Goal: Transaction & Acquisition: Purchase product/service

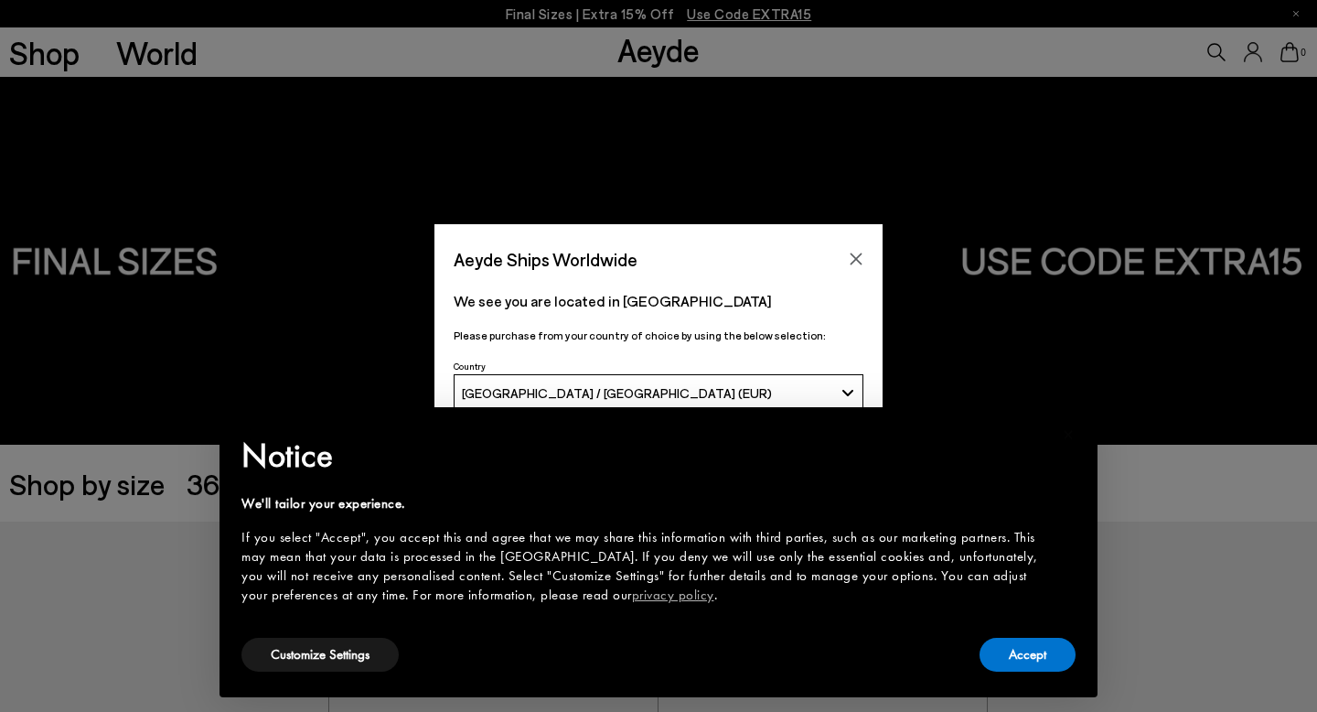
click at [852, 263] on icon "Close" at bounding box center [857, 259] width 12 height 12
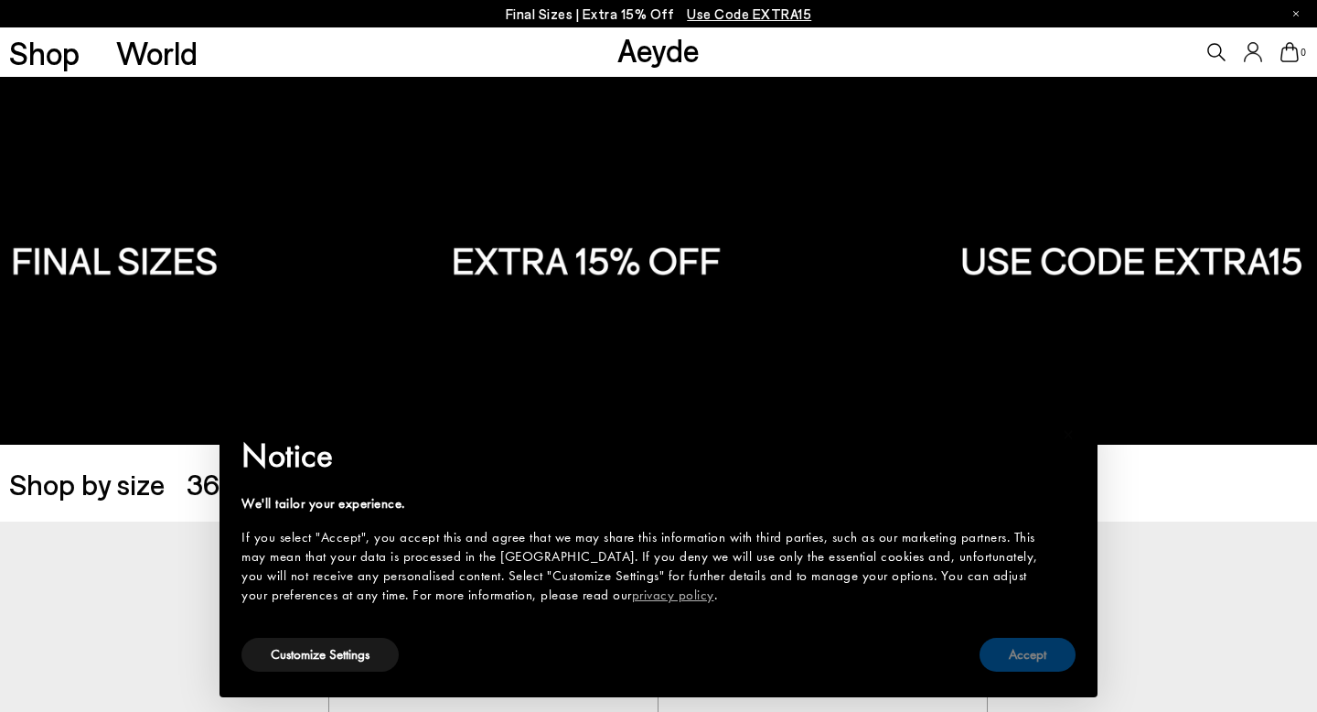
click at [1027, 659] on button "Accept" at bounding box center [1028, 655] width 96 height 34
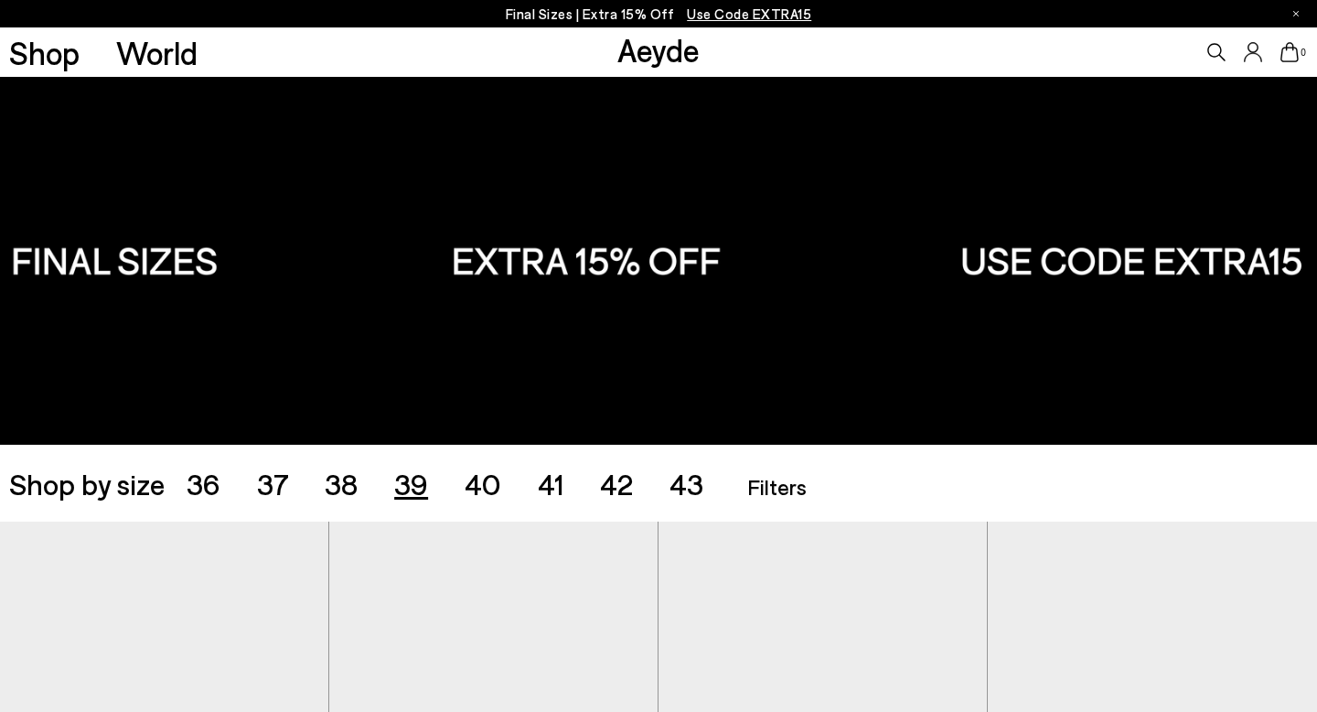
click at [405, 489] on span "39" at bounding box center [411, 483] width 34 height 35
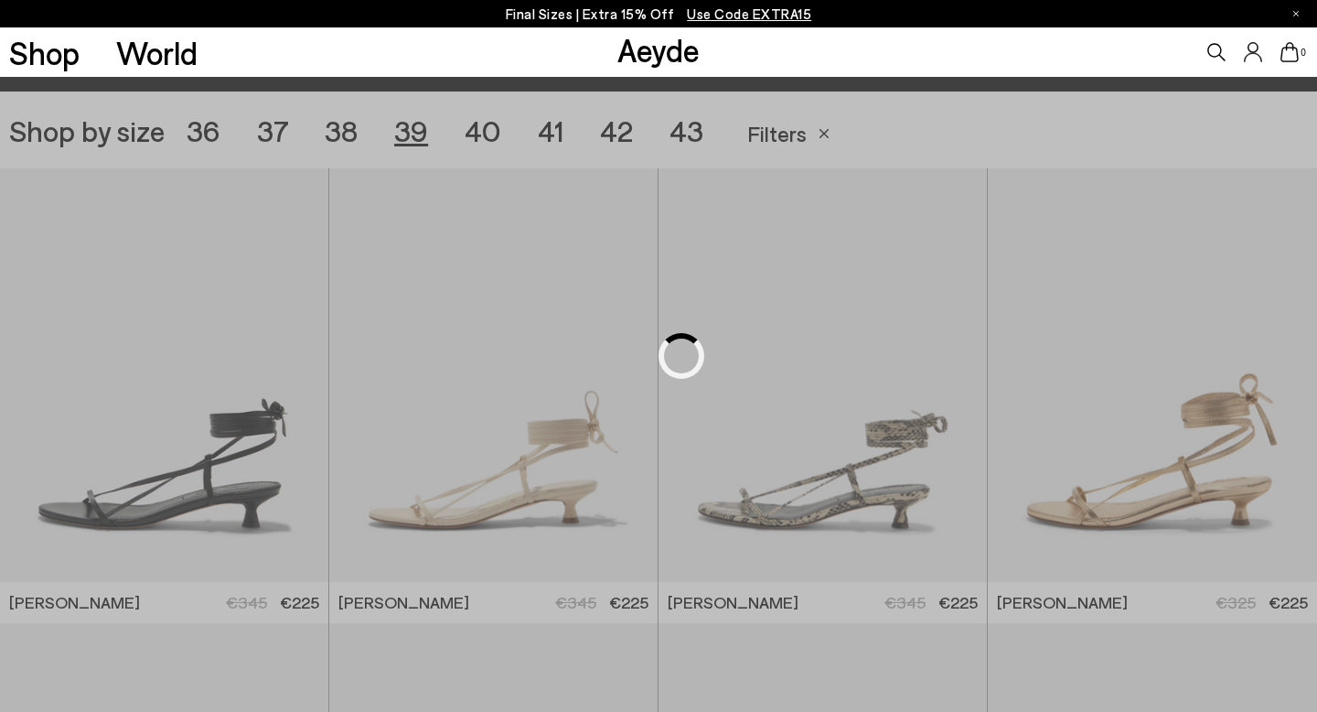
scroll to position [367, 0]
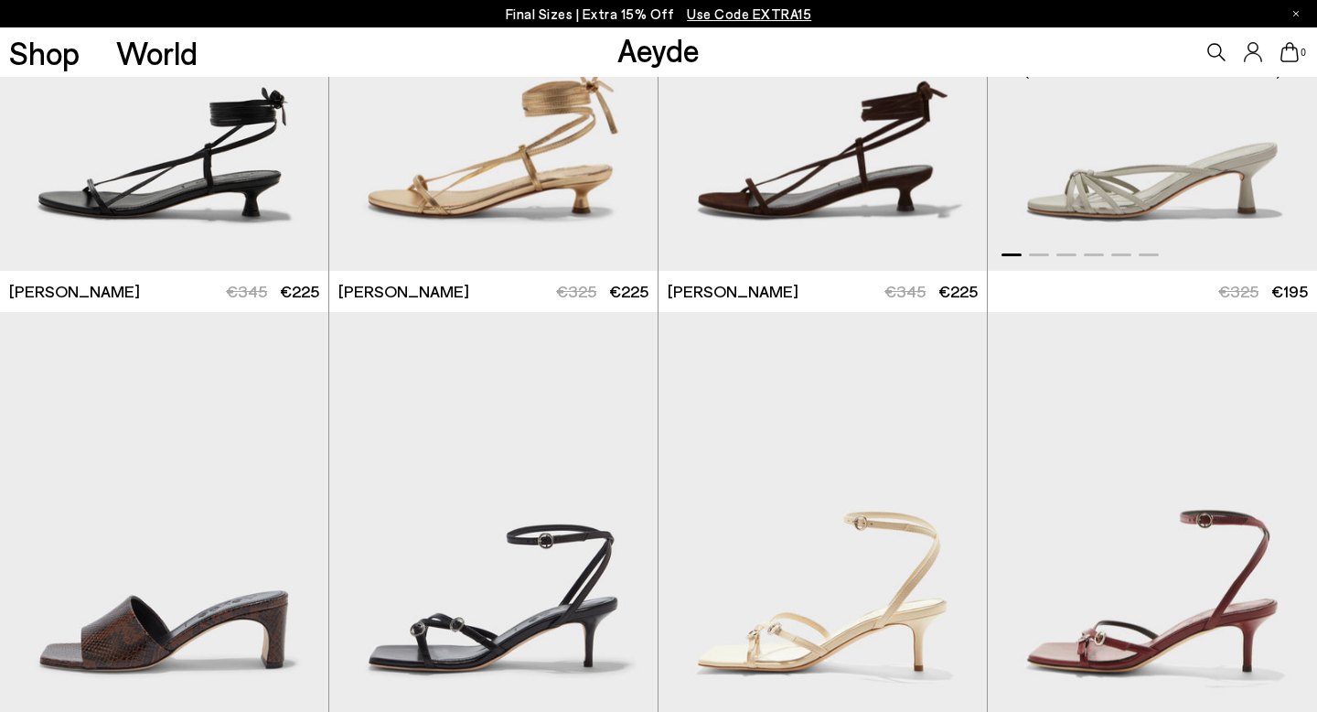
scroll to position [550, 0]
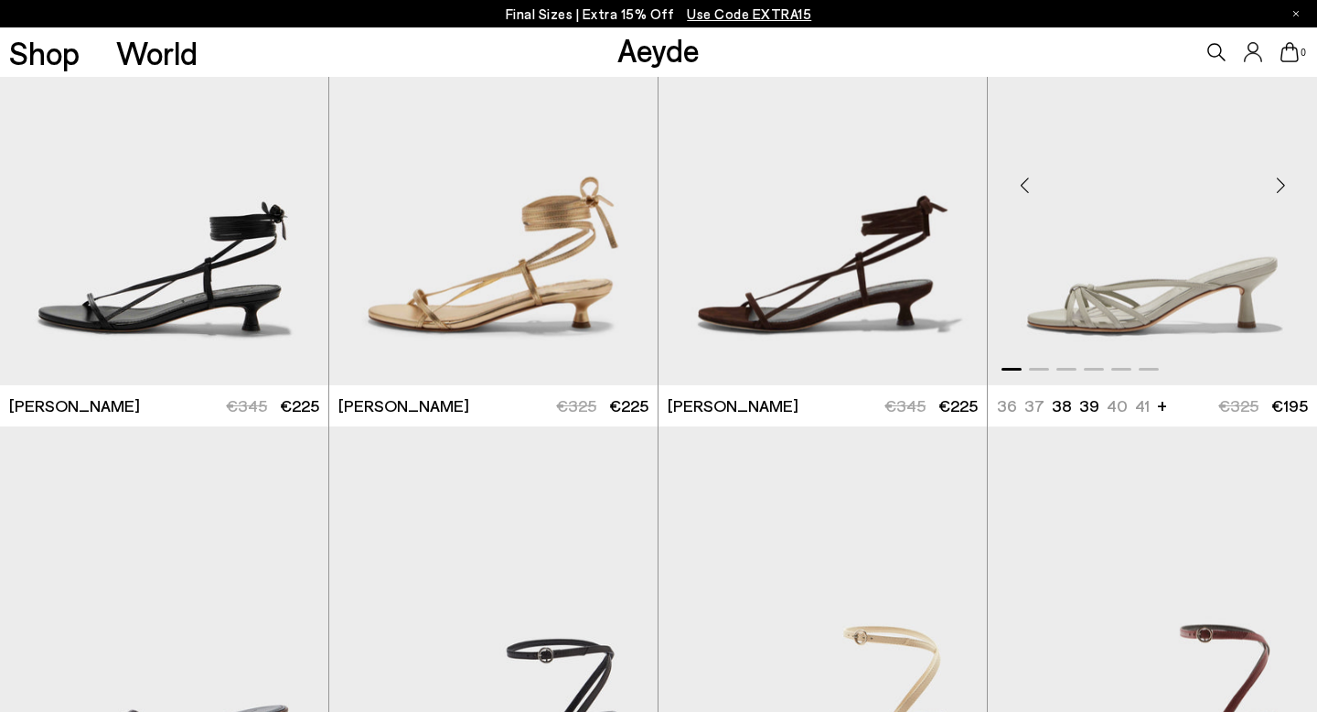
click at [1118, 301] on img "1 / 6" at bounding box center [1152, 178] width 329 height 413
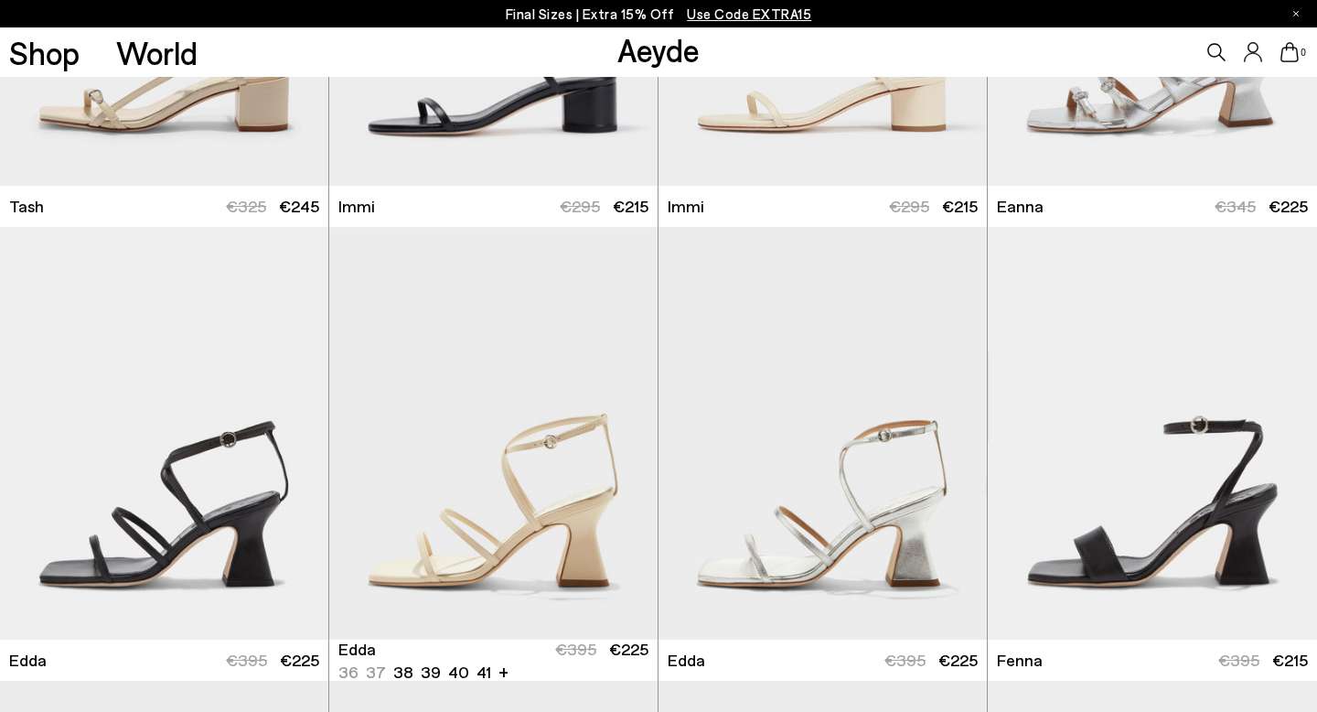
scroll to position [3473, 0]
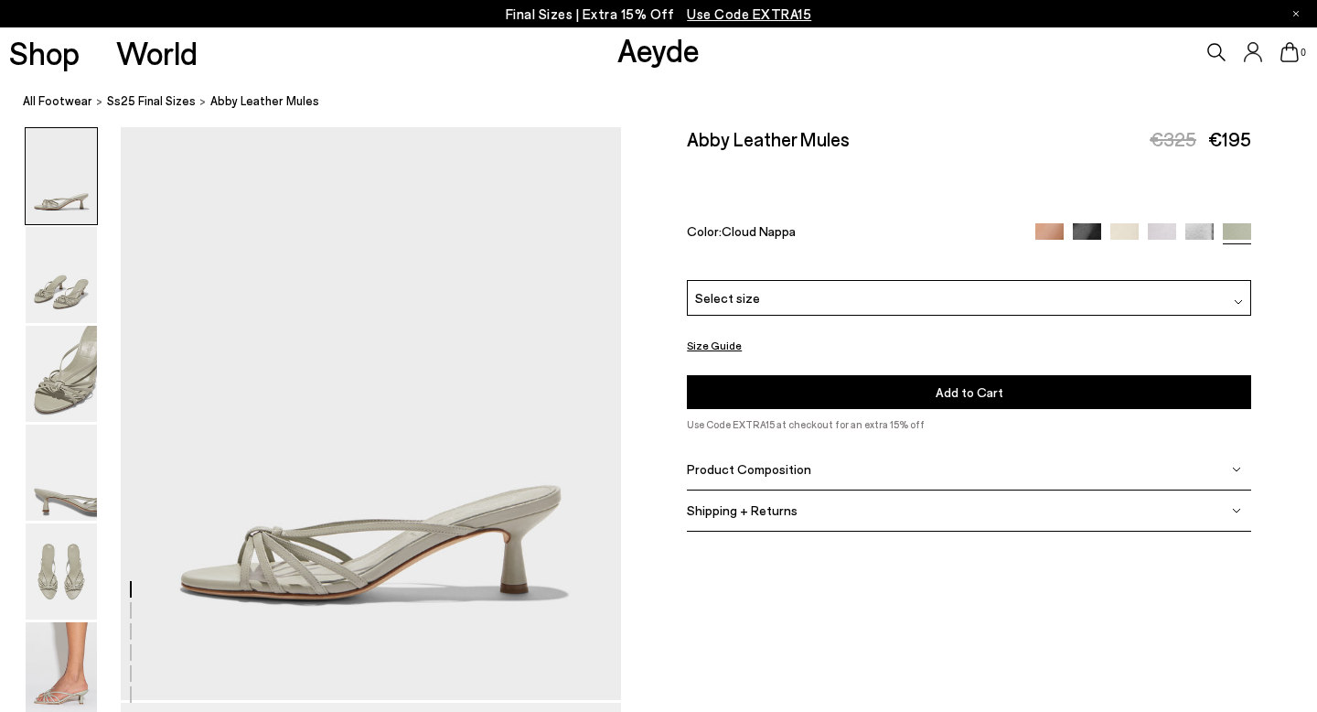
scroll to position [101, 0]
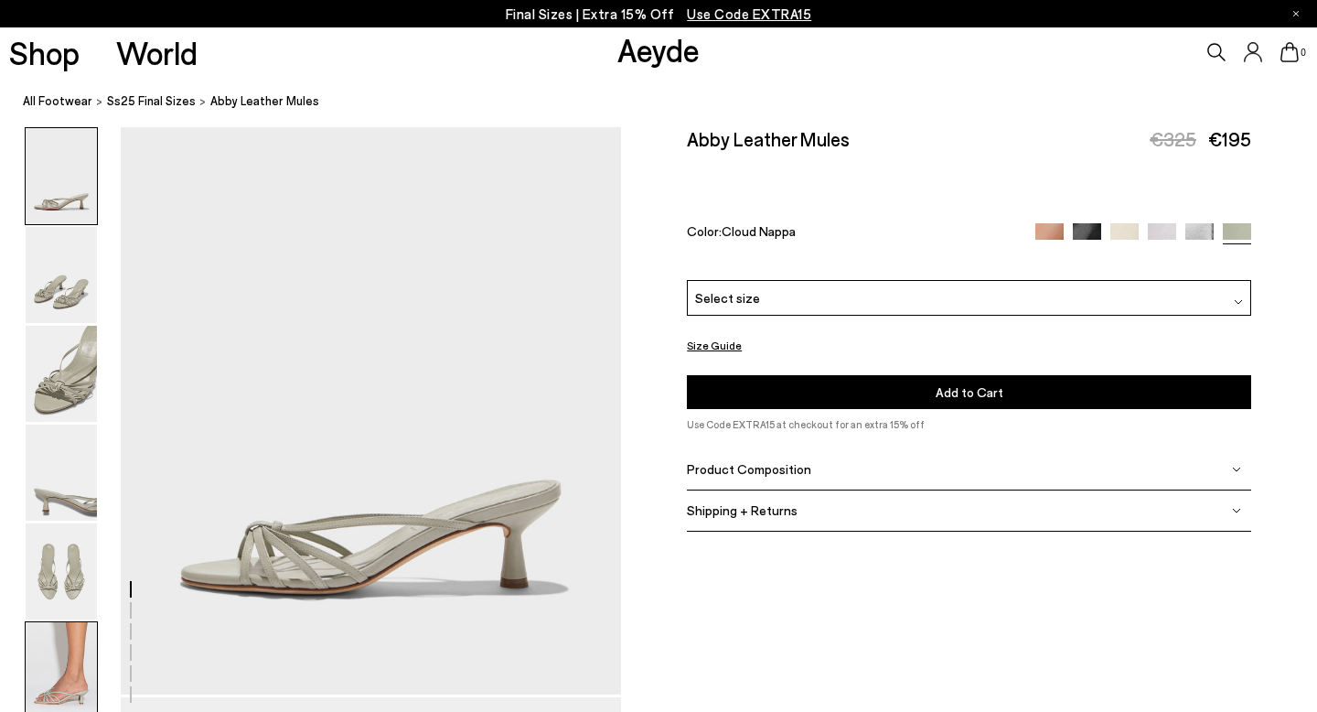
click at [51, 664] on img at bounding box center [61, 670] width 71 height 96
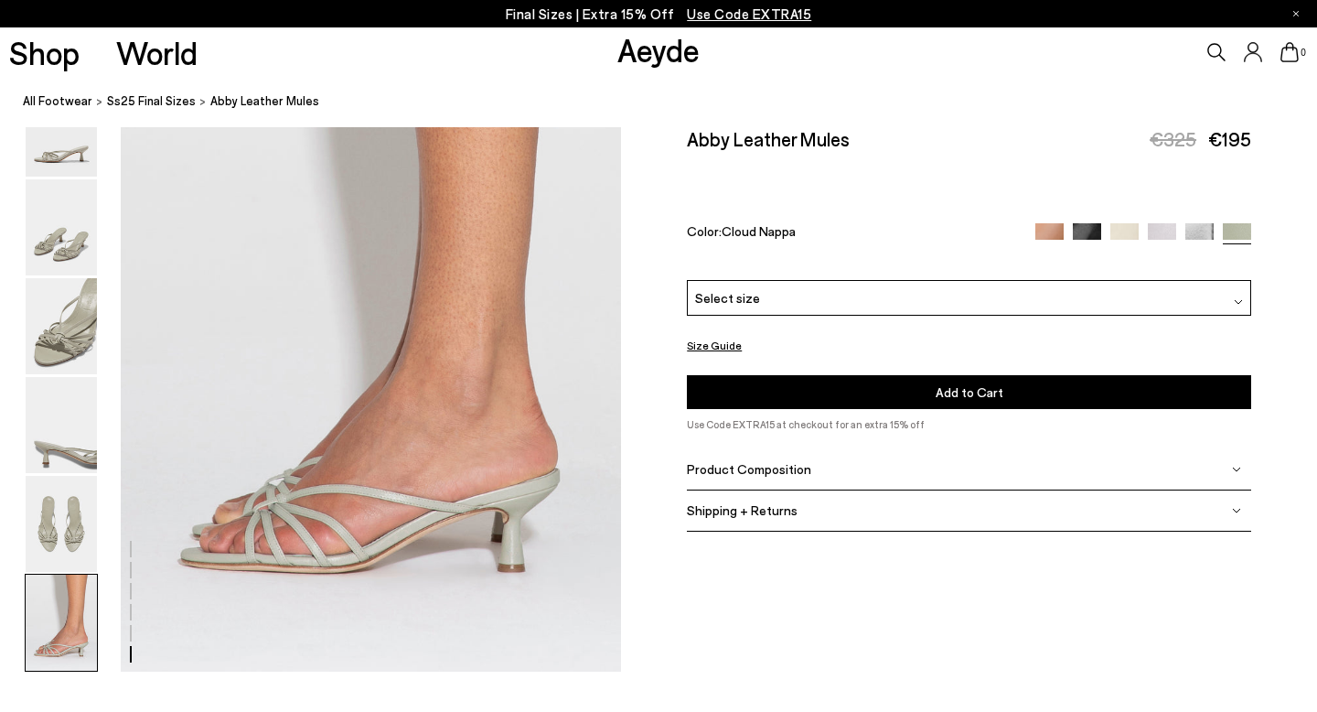
scroll to position [3478, 0]
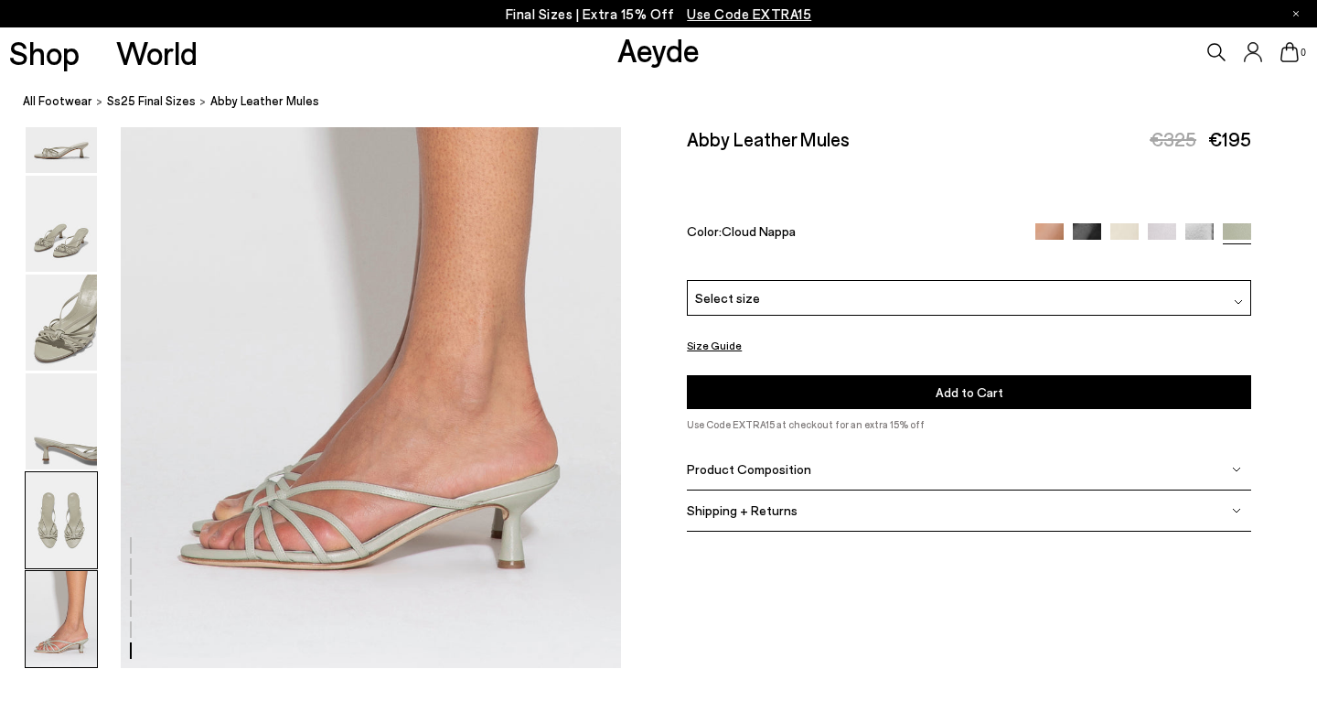
click at [44, 525] on img at bounding box center [61, 520] width 71 height 96
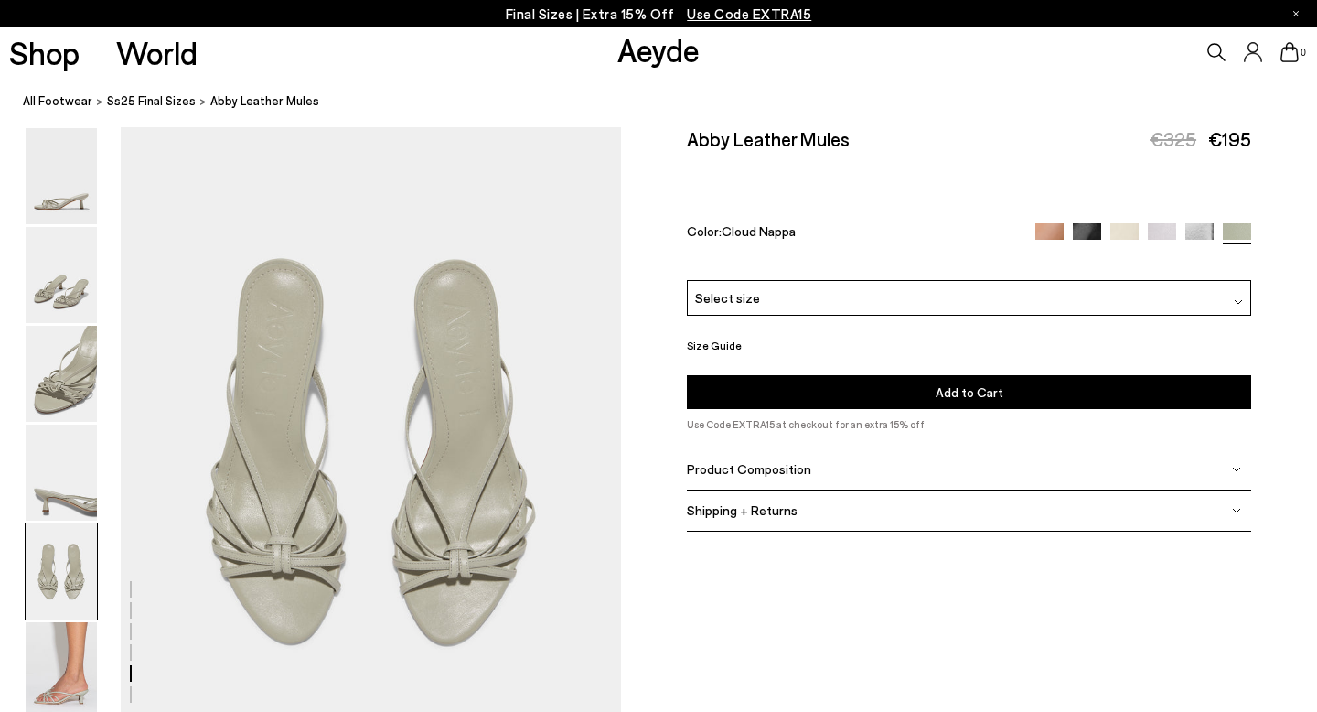
scroll to position [2682, 0]
